Goal: Obtain resource: Download file/media

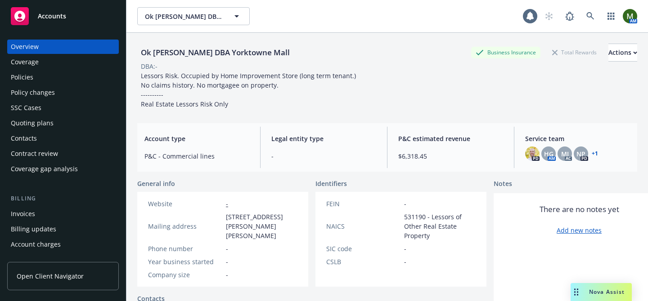
click at [58, 79] on div "Policies" at bounding box center [63, 77] width 104 height 14
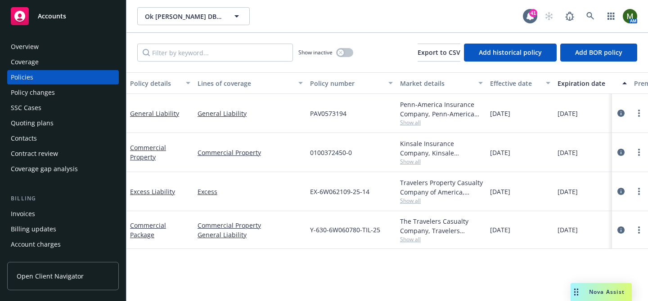
click at [337, 227] on span "Y-630-6W060780-TIL-25" at bounding box center [345, 229] width 70 height 9
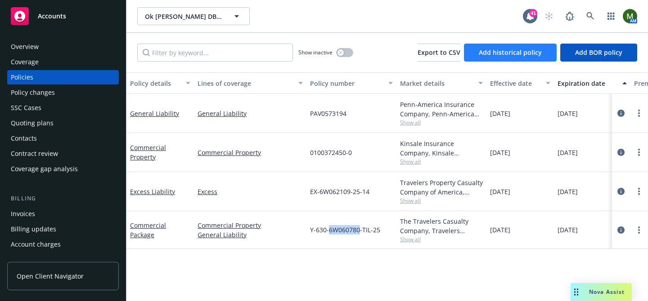
copy span "6W060780"
click at [24, 221] on div "Invoices" at bounding box center [23, 214] width 24 height 14
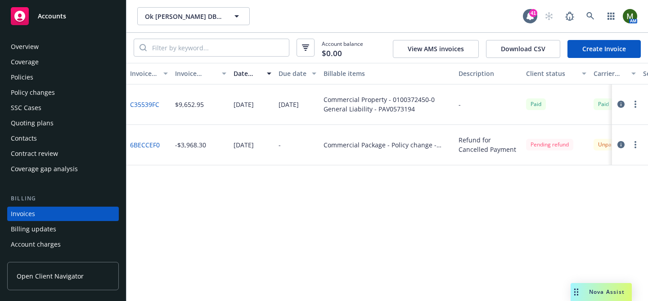
click at [63, 69] on div "Overview Coverage Policies Policy changes SSC Cases Quoting plans Contacts Cont…" at bounding box center [63, 108] width 112 height 137
click at [60, 76] on div "Policies" at bounding box center [63, 77] width 104 height 14
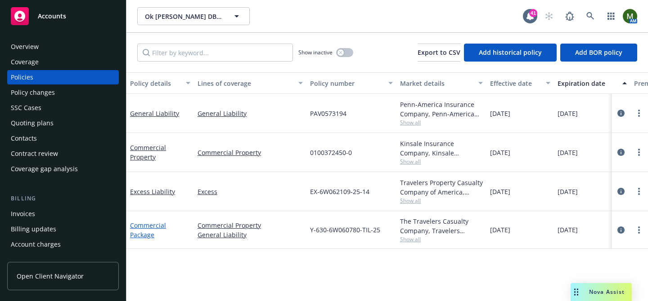
click at [141, 225] on link "Commercial Package" at bounding box center [148, 230] width 36 height 18
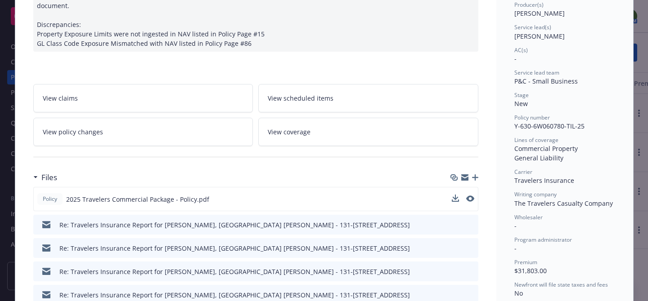
scroll to position [206, 0]
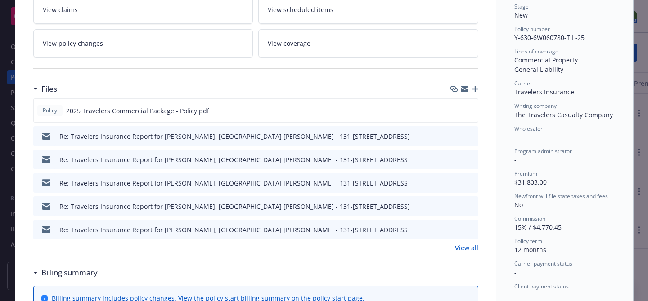
click at [463, 245] on link "View all" at bounding box center [466, 247] width 23 height 9
